Goal: Navigation & Orientation: Go to known website

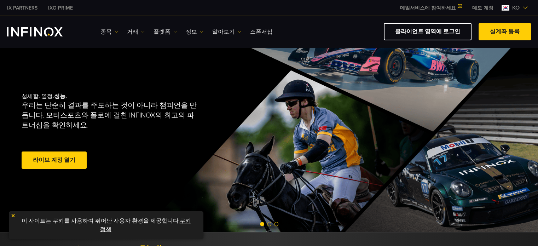
click at [422, 16] on div "IX PARTNERS IXO PRIME 메일서비스에 참여하세요 IX Daily와 투자 기회를 놓치지마세요! 지금 참여하세요! 조건 및 약관 을…" at bounding box center [269, 23] width 538 height 47
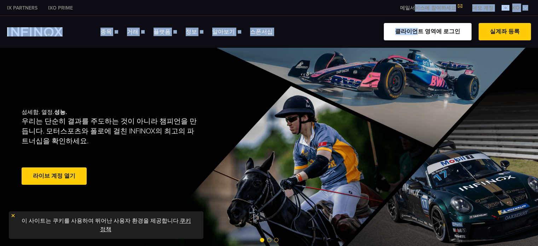
click at [422, 33] on link "클라이언트 영역에 로그인" at bounding box center [428, 31] width 88 height 17
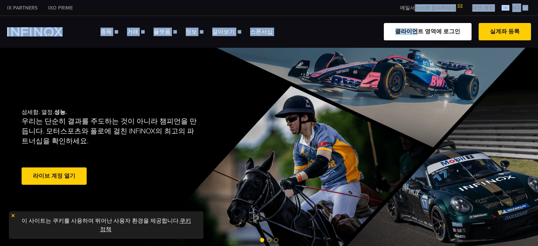
click at [422, 33] on link "클라이언트 영역에 로그인" at bounding box center [428, 31] width 88 height 17
